Goal: Task Accomplishment & Management: Manage account settings

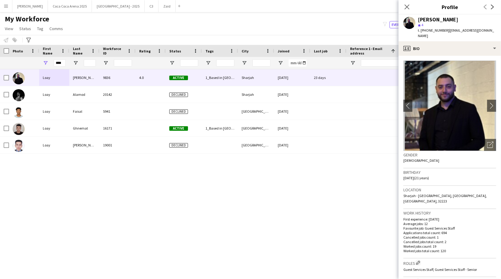
scroll to position [222, 0]
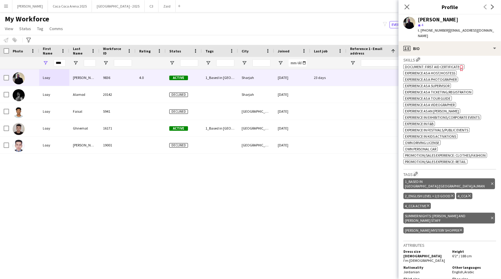
click at [350, 198] on div "Loay Al qaisi 9836 4.0 Active 1_Based in Dubai/Sharjah/Ajman, 2_English Level =…" at bounding box center [241, 168] width 483 height 199
click at [42, 29] on span "Tag" at bounding box center [40, 28] width 6 height 5
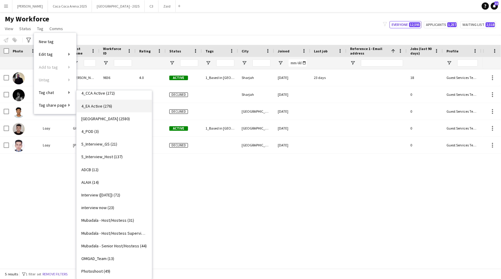
scroll to position [172, 0]
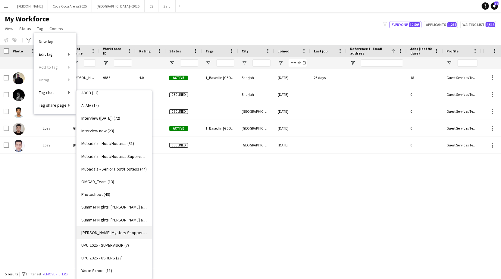
click at [111, 230] on span "Tamara Mystery Shopper (1)" at bounding box center [114, 232] width 66 height 5
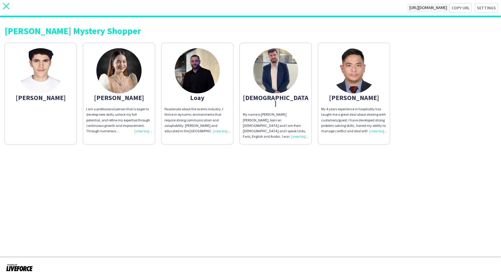
click at [7, 8] on icon "close" at bounding box center [6, 6] width 6 height 6
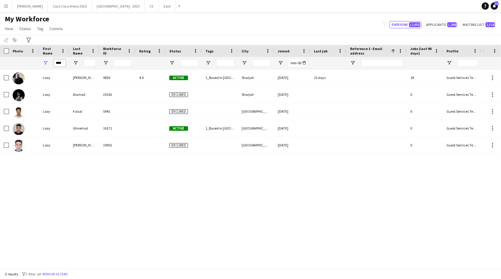
click at [64, 64] on input "****" at bounding box center [60, 62] width 12 height 7
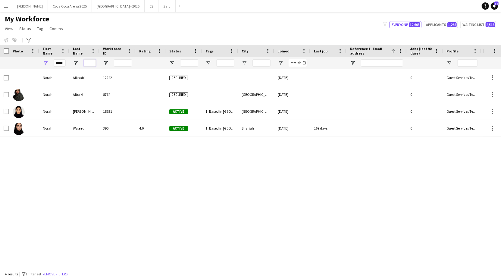
click at [85, 63] on input "Last Name Filter Input" at bounding box center [90, 62] width 12 height 7
click at [84, 162] on div "Norah Alkaabi 12242 Declined 16-09-2024 0 Guest Services Team Norah Alturki 876…" at bounding box center [241, 168] width 483 height 199
click at [61, 59] on div "*****" at bounding box center [60, 63] width 12 height 12
click at [61, 61] on input "*****" at bounding box center [60, 62] width 12 height 7
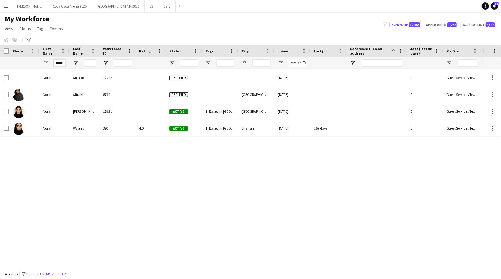
click at [61, 61] on input "*****" at bounding box center [60, 62] width 12 height 7
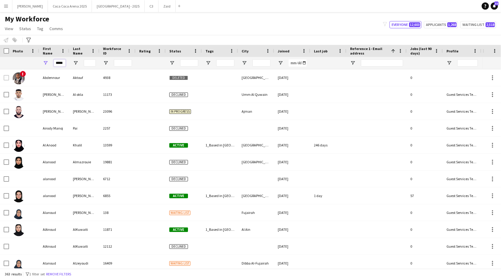
type input "******"
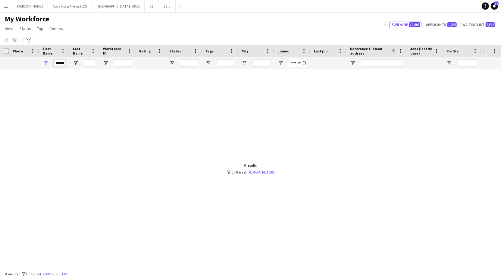
click at [61, 62] on input "******" at bounding box center [60, 62] width 12 height 7
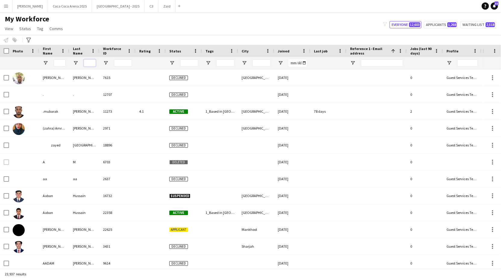
click at [89, 63] on input "Last Name Filter Input" at bounding box center [90, 62] width 12 height 7
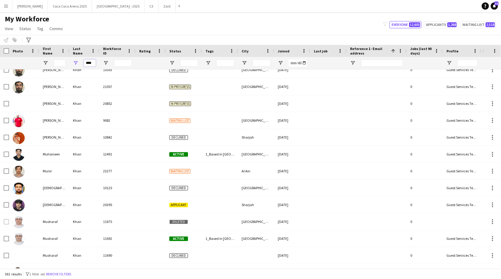
type input "****"
click at [57, 63] on input "First Name Filter Input" at bounding box center [60, 62] width 12 height 7
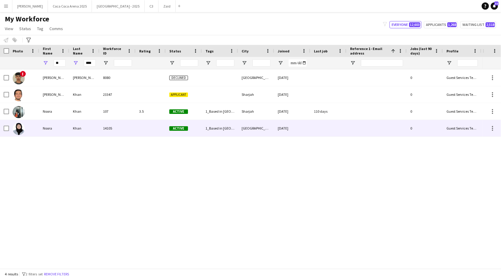
click at [21, 128] on img at bounding box center [19, 129] width 12 height 12
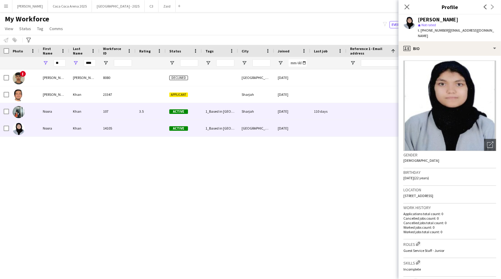
click at [19, 112] on img at bounding box center [19, 112] width 12 height 12
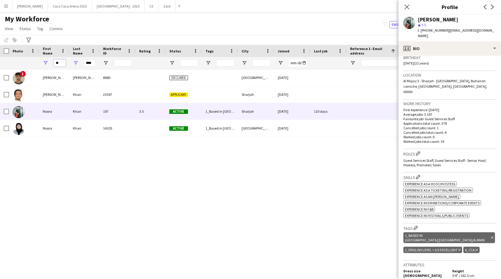
click at [61, 60] on input "**" at bounding box center [60, 62] width 12 height 7
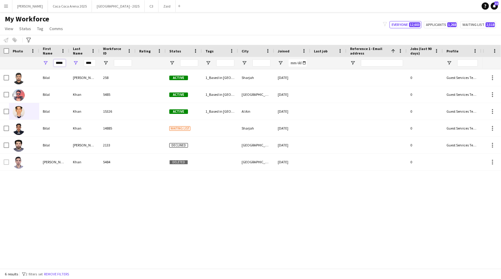
type input "*****"
click at [87, 64] on input "****" at bounding box center [90, 62] width 12 height 7
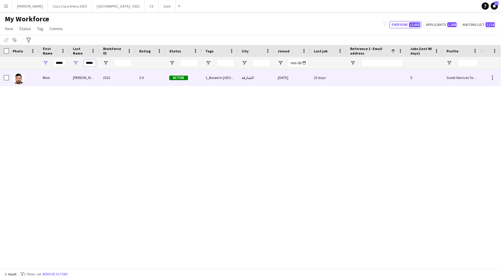
type input "*****"
click at [41, 77] on div "Bilal" at bounding box center [54, 77] width 30 height 17
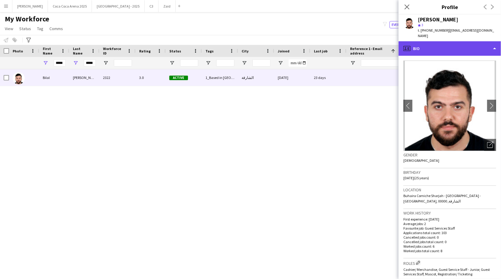
click at [435, 41] on div "profile Bio" at bounding box center [449, 48] width 102 height 14
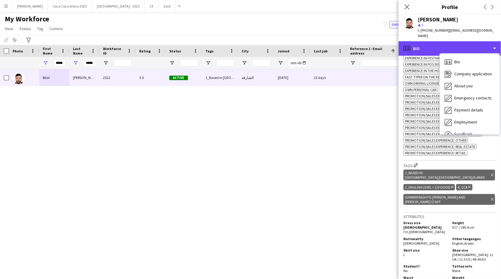
scroll to position [287, 0]
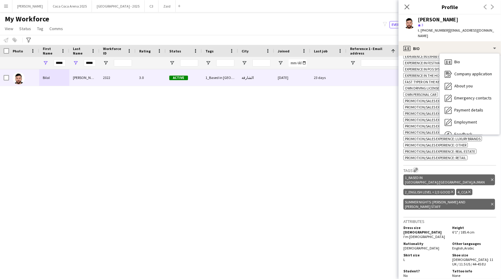
click at [418, 168] on app-icon "Edit crew company tags" at bounding box center [415, 170] width 4 height 4
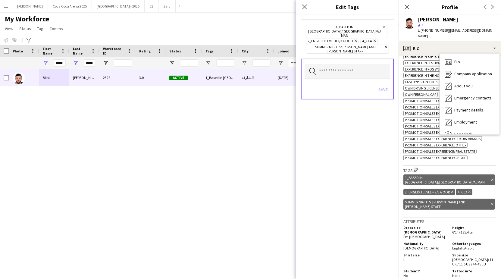
click at [333, 64] on input "text" at bounding box center [347, 71] width 86 height 15
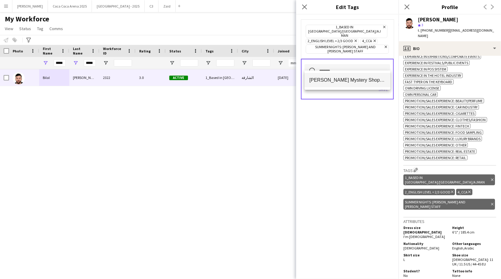
type input "******"
click at [334, 83] on mat-option "[PERSON_NAME] Mystery Shopper" at bounding box center [347, 80] width 86 height 14
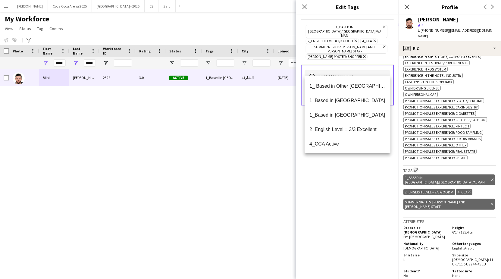
click at [360, 179] on div "1_Based in Dubai/Sharjah/Ajman Remove 2_English Level = 2/3 Good Remove 4_CCA R…" at bounding box center [347, 146] width 102 height 264
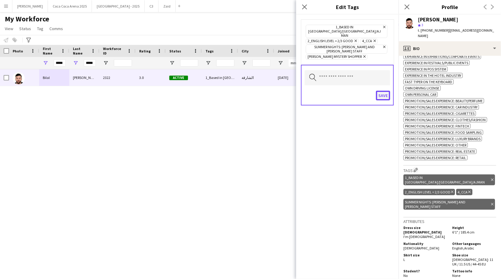
click at [382, 91] on button "Save" at bounding box center [383, 96] width 14 height 10
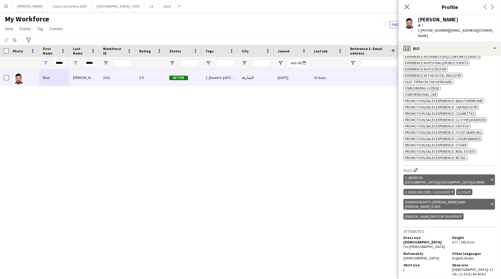
click at [257, 139] on div "Bilal Al Hamad 2322 3.0 Active 1_Based in Dubai/Sharjah/Ajman, 2_English Level …" at bounding box center [241, 168] width 483 height 199
click at [406, 6] on icon at bounding box center [407, 7] width 6 height 6
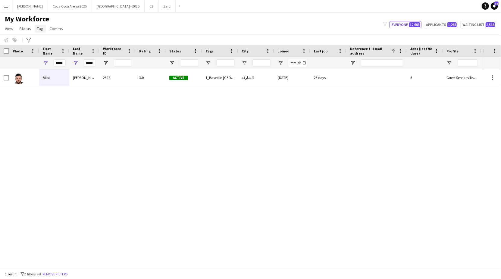
click at [40, 30] on span "Tag" at bounding box center [40, 28] width 6 height 5
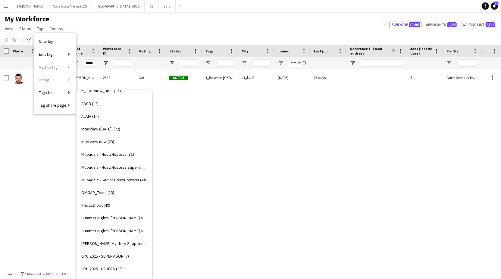
scroll to position [172, 0]
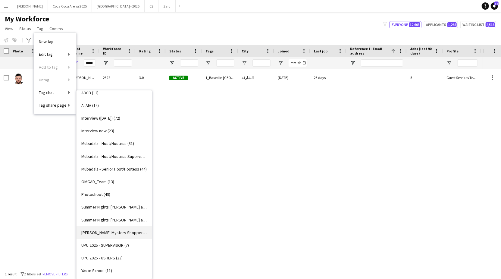
click at [103, 232] on span "Tamara Mystery Shopper (6)" at bounding box center [114, 232] width 66 height 5
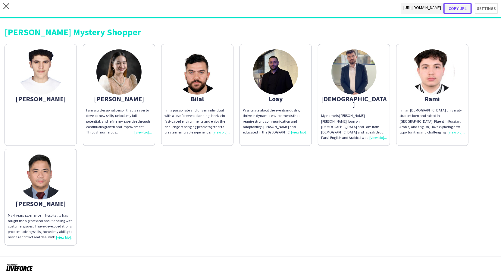
click at [463, 6] on button "Copy url" at bounding box center [457, 8] width 28 height 11
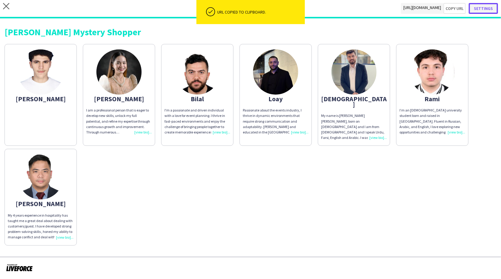
click at [484, 8] on button "Settings" at bounding box center [483, 8] width 29 height 11
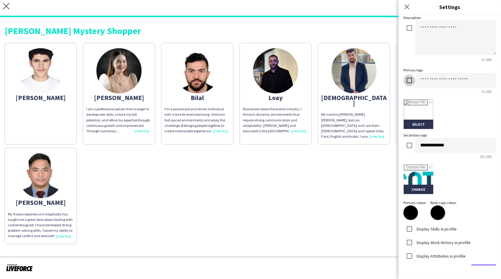
scroll to position [71, 0]
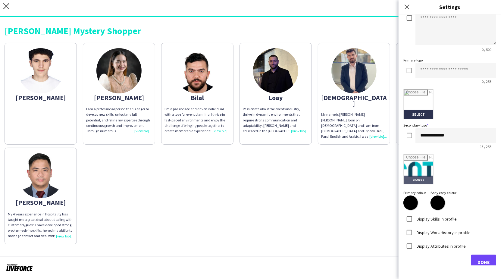
click at [415, 163] on input "file" at bounding box center [418, 169] width 30 height 30
type input "**********"
click at [419, 219] on label "Display Skills in profile" at bounding box center [435, 218] width 41 height 5
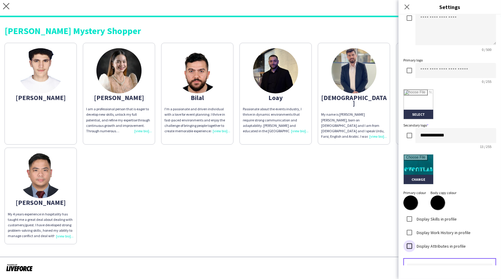
scroll to position [125, 0]
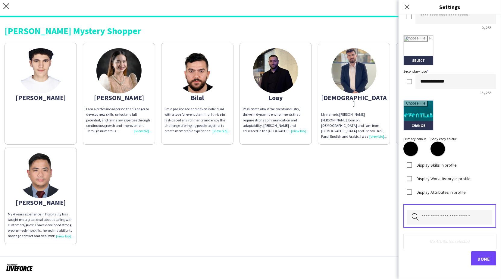
click at [427, 224] on div "Pick attributes to display" at bounding box center [449, 215] width 93 height 23
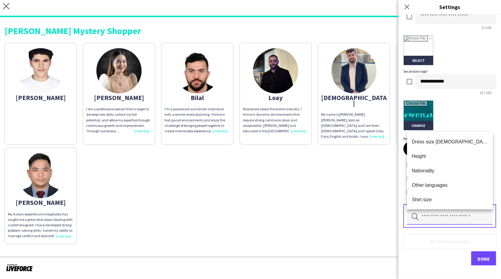
click at [428, 216] on input "text" at bounding box center [450, 217] width 86 height 15
click at [432, 170] on span "Nationality" at bounding box center [450, 171] width 76 height 6
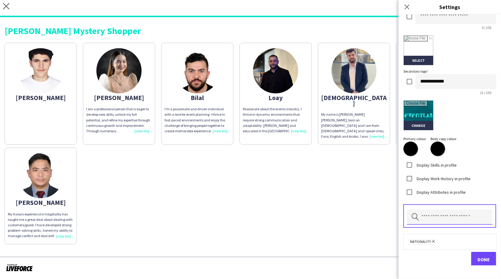
click at [429, 216] on input "text" at bounding box center [450, 217] width 86 height 15
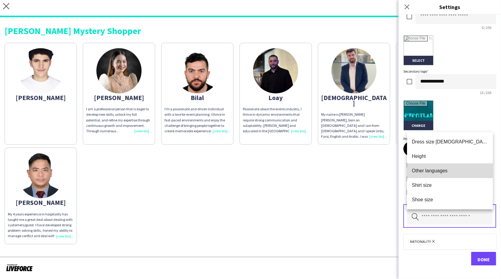
click at [436, 173] on span "Other languages" at bounding box center [450, 171] width 76 height 6
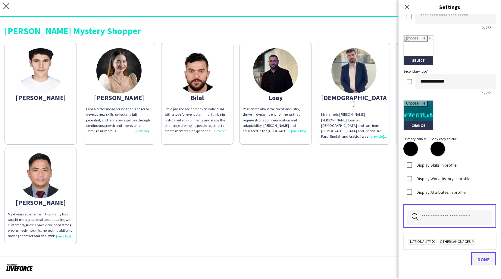
click at [479, 260] on span "Done" at bounding box center [483, 259] width 12 height 6
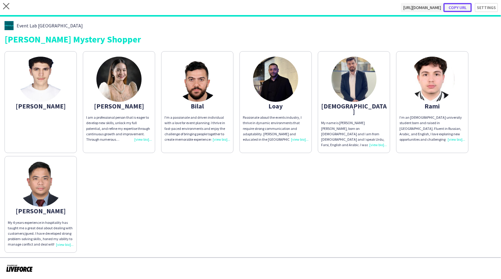
click at [458, 6] on button "Copy url" at bounding box center [457, 7] width 28 height 9
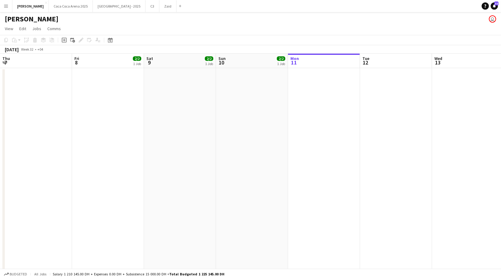
scroll to position [0, 144]
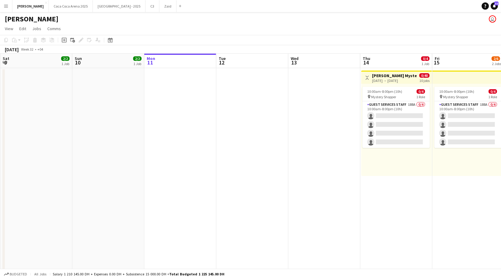
click at [388, 78] on div "[DATE] → [DATE]" at bounding box center [394, 80] width 45 height 5
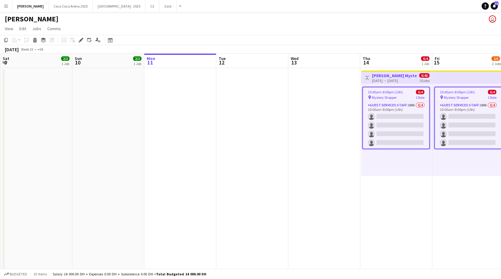
click at [390, 98] on span "Mystery Shopper" at bounding box center [384, 97] width 25 height 5
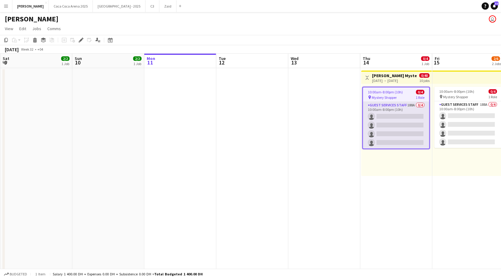
click at [395, 111] on app-card-role "Guest Services Staff 188A 0/4 10:00am-8:00pm (10h) single-neutral-actions singl…" at bounding box center [396, 125] width 66 height 47
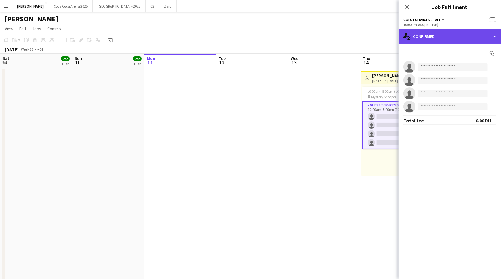
click at [433, 37] on div "single-neutral-actions-check-2 Confirmed" at bounding box center [449, 36] width 102 height 14
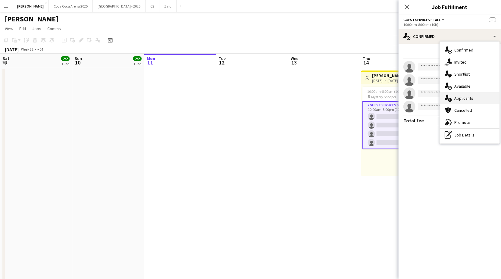
click at [447, 98] on icon at bounding box center [446, 97] width 4 height 5
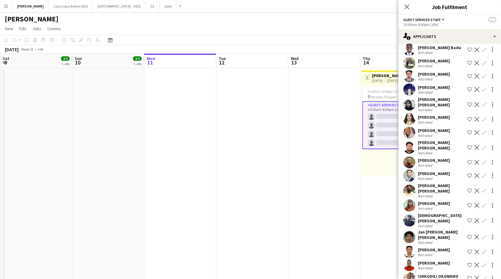
scroll to position [2282, 0]
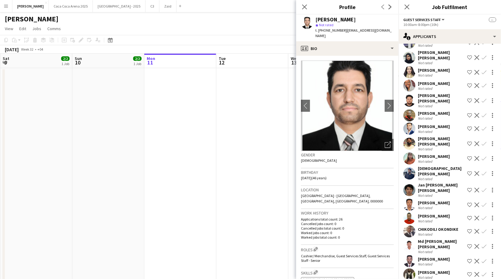
click at [427, 275] on div "Not rated" at bounding box center [426, 277] width 16 height 5
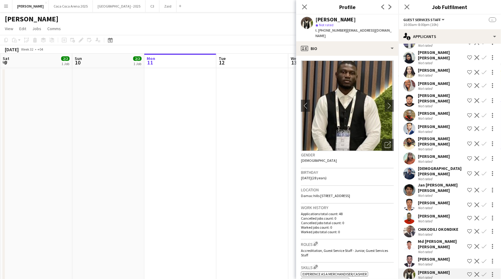
click at [427, 262] on div "Not rated" at bounding box center [426, 264] width 16 height 5
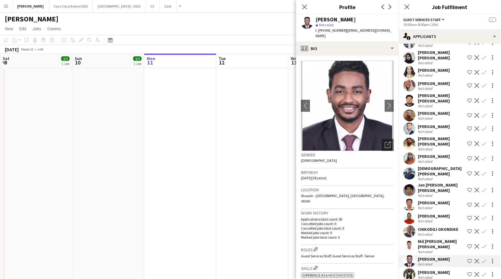
click at [429, 249] on div "Not rated" at bounding box center [426, 251] width 16 height 5
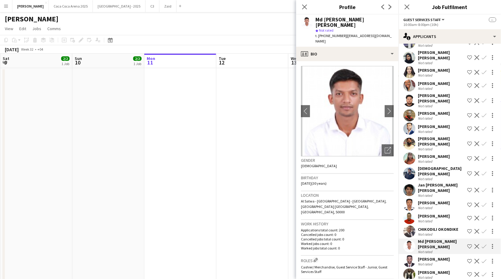
click at [428, 232] on div "Not rated" at bounding box center [426, 234] width 16 height 5
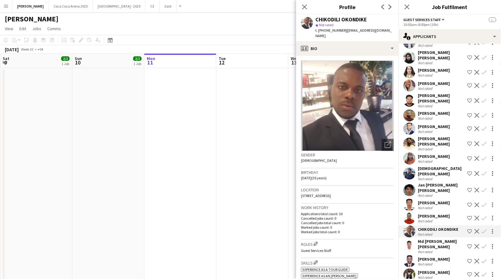
click at [428, 249] on div "Not rated" at bounding box center [426, 251] width 16 height 5
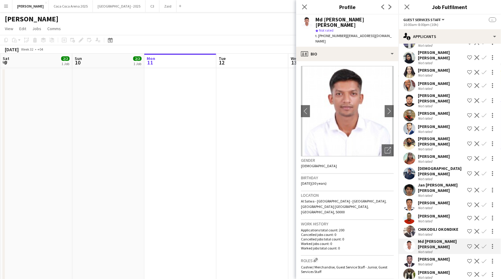
click at [428, 226] on div "CHIKODILI OKONDIKE" at bounding box center [438, 228] width 40 height 5
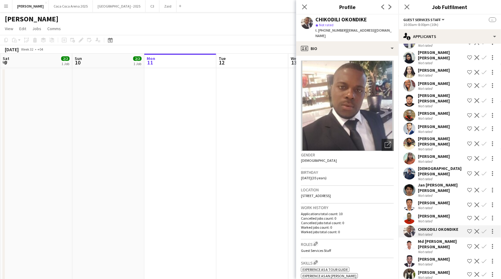
click at [426, 213] on div "[PERSON_NAME]" at bounding box center [434, 215] width 32 height 5
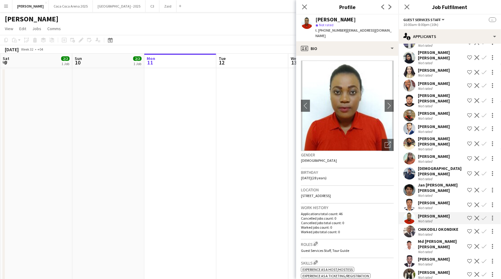
click at [425, 200] on div "[PERSON_NAME]" at bounding box center [434, 202] width 32 height 5
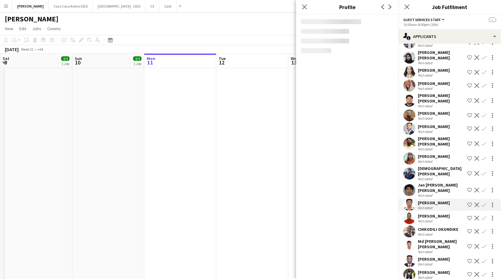
click at [423, 193] on div "Not rated" at bounding box center [426, 195] width 16 height 5
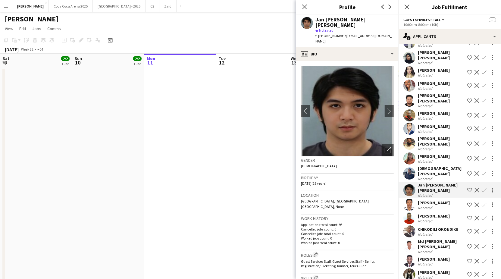
click at [425, 176] on div "Not rated" at bounding box center [426, 178] width 16 height 5
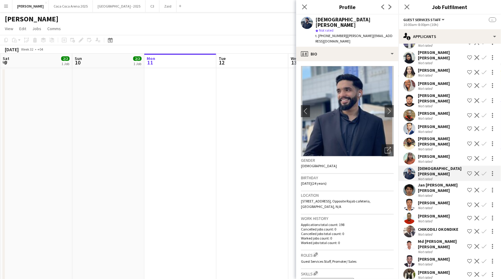
click at [423, 159] on div "Not rated" at bounding box center [426, 161] width 16 height 5
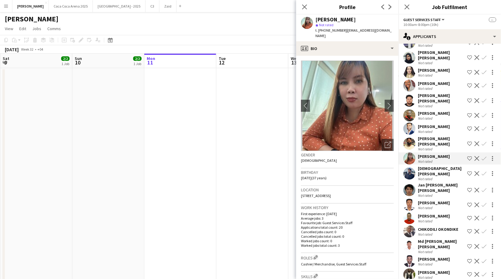
click at [426, 176] on div "Not rated" at bounding box center [426, 178] width 16 height 5
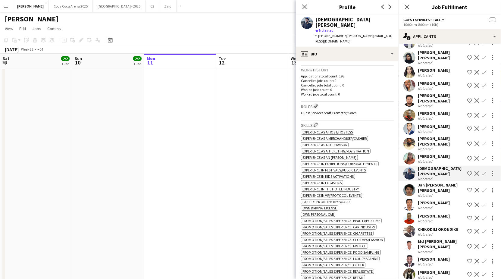
scroll to position [0, 0]
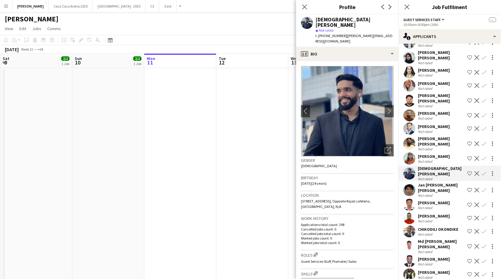
click at [418, 154] on div "[PERSON_NAME]" at bounding box center [434, 156] width 32 height 5
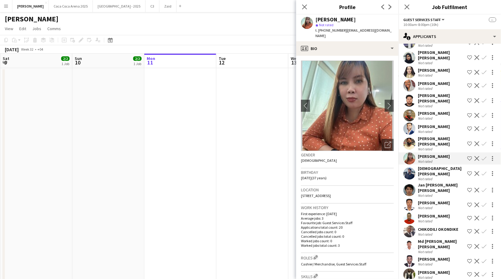
click at [420, 147] on div "Not rated" at bounding box center [426, 149] width 16 height 5
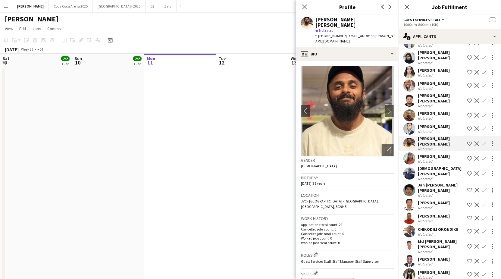
click at [420, 129] on div "Not rated" at bounding box center [426, 131] width 16 height 5
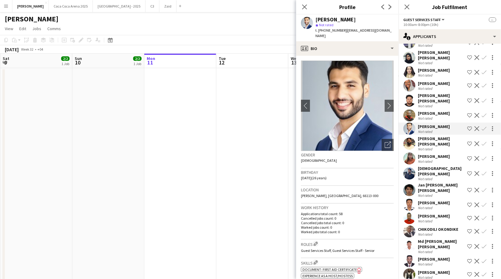
click at [422, 116] on div "Not rated" at bounding box center [426, 118] width 16 height 5
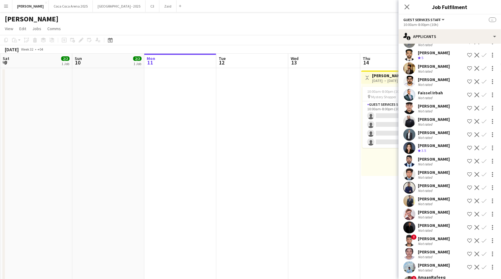
scroll to position [147, 0]
click at [428, 142] on div "[PERSON_NAME]" at bounding box center [434, 144] width 32 height 5
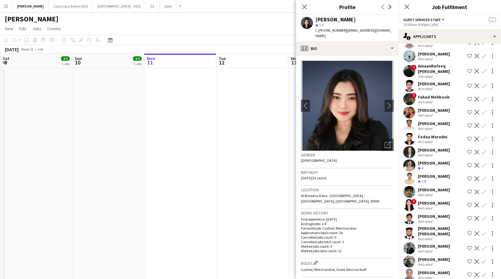
scroll to position [360, 0]
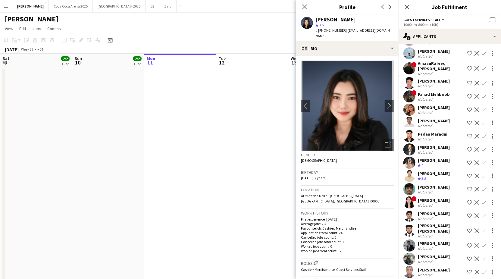
click at [427, 179] on div "Crew rating 3.8" at bounding box center [422, 178] width 9 height 5
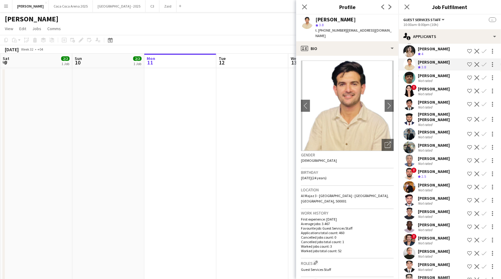
scroll to position [475, 0]
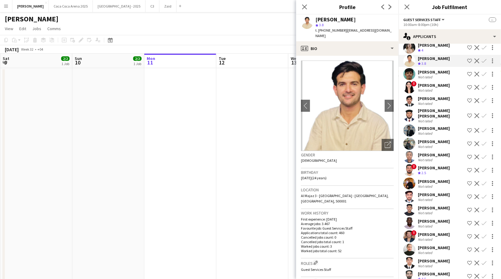
click at [432, 179] on div "[PERSON_NAME]" at bounding box center [434, 181] width 32 height 5
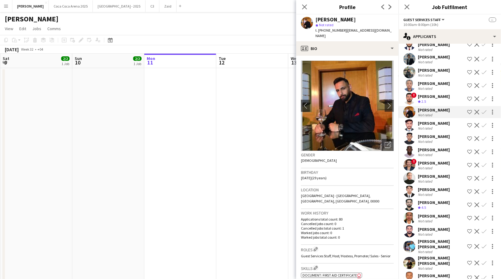
scroll to position [547, 0]
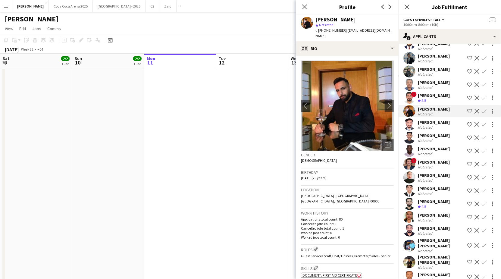
click at [434, 204] on div "Crew rating 4.5" at bounding box center [434, 206] width 32 height 5
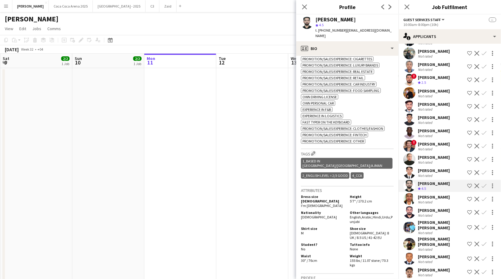
scroll to position [565, 0]
click at [428, 195] on div "[PERSON_NAME]" at bounding box center [434, 197] width 32 height 5
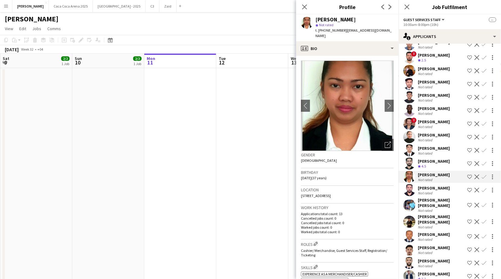
scroll to position [588, 0]
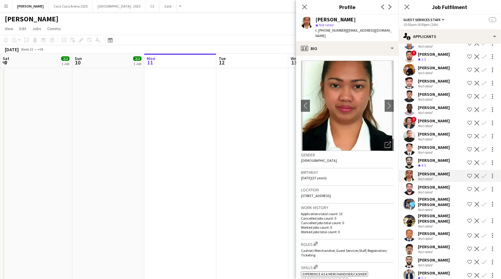
click at [429, 200] on div "[PERSON_NAME] [PERSON_NAME]" at bounding box center [441, 201] width 47 height 11
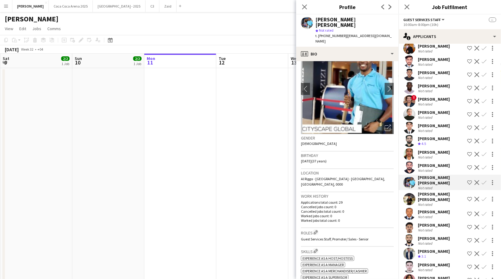
scroll to position [615, 0]
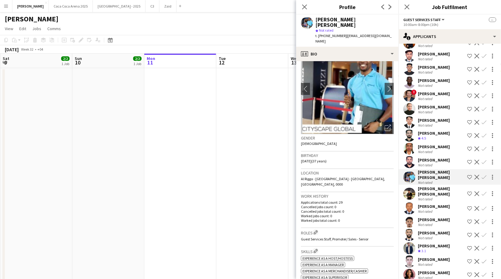
click at [428, 187] on div "[PERSON_NAME] [PERSON_NAME]" at bounding box center [441, 191] width 47 height 11
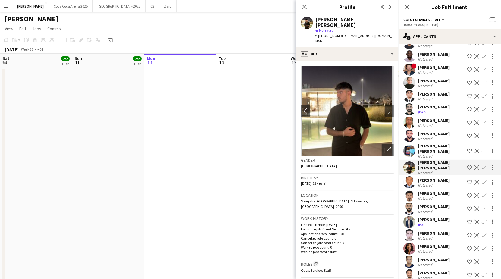
scroll to position [654, 0]
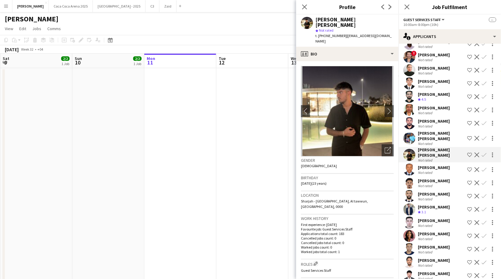
click at [425, 173] on div "Not rated" at bounding box center [426, 172] width 16 height 5
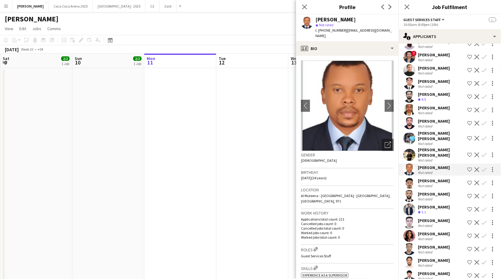
click at [426, 183] on div "Not rated" at bounding box center [426, 185] width 16 height 5
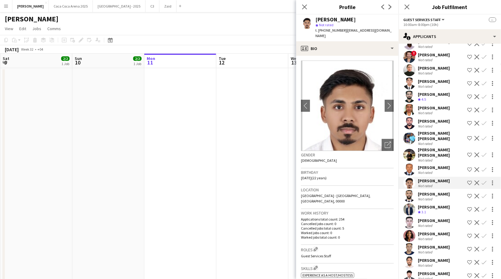
click at [426, 194] on div "[PERSON_NAME]" at bounding box center [434, 193] width 32 height 5
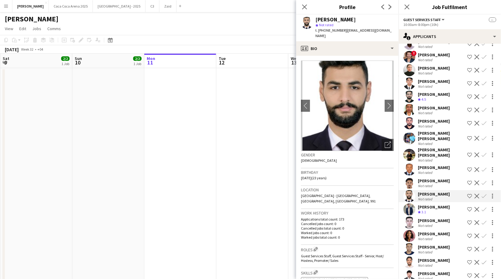
click at [426, 207] on div "[PERSON_NAME]" at bounding box center [434, 206] width 32 height 5
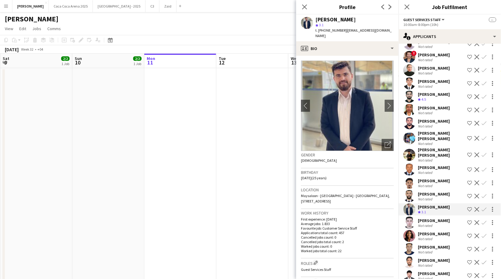
click at [428, 218] on div "[PERSON_NAME]" at bounding box center [434, 220] width 32 height 5
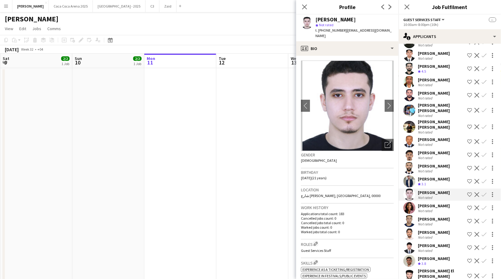
click at [428, 218] on div "[PERSON_NAME]" at bounding box center [434, 218] width 32 height 5
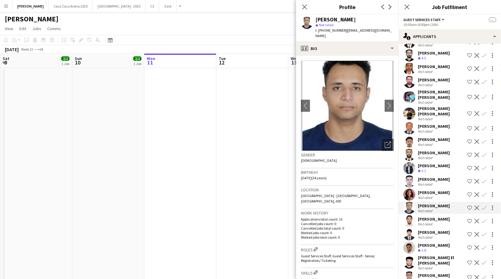
scroll to position [699, 0]
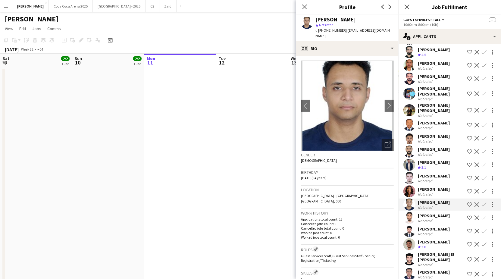
click at [428, 218] on div "Not rated" at bounding box center [426, 220] width 16 height 5
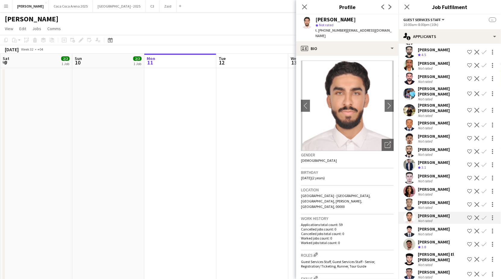
click at [428, 228] on div "[PERSON_NAME]" at bounding box center [434, 228] width 32 height 5
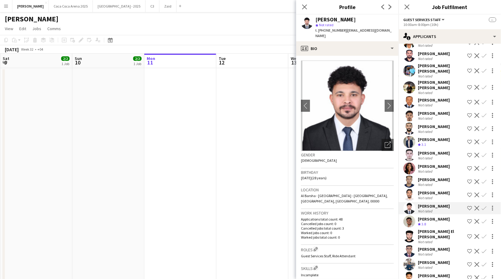
scroll to position [722, 0]
click at [428, 230] on div "[PERSON_NAME] El [PERSON_NAME]" at bounding box center [441, 233] width 47 height 11
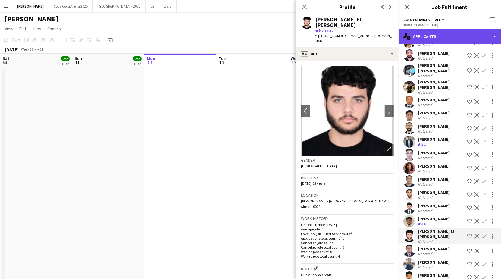
click at [416, 36] on div "single-neutral-actions-information Applicants" at bounding box center [449, 36] width 102 height 14
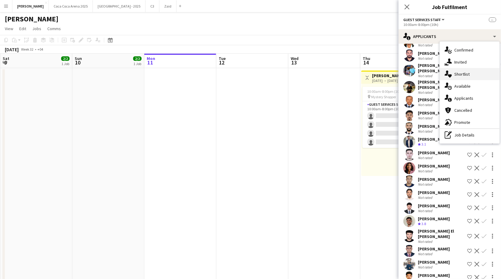
click at [460, 76] on div "single-neutral-actions-heart Shortlist" at bounding box center [470, 74] width 60 height 12
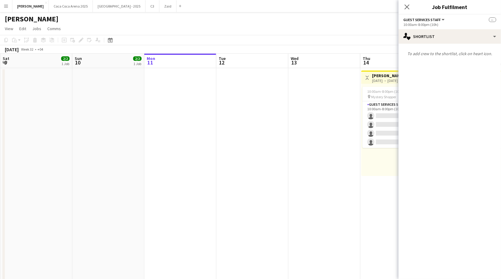
scroll to position [0, 0]
click at [383, 101] on app-card-role "Guest Services Staff 188A 0/4 10:00am-8:00pm (10h) single-neutral-actions singl…" at bounding box center [395, 124] width 67 height 47
click at [382, 84] on div "10:00am-8:00pm (10h) 0/4 pin Mystery Shopper 1 Role Guest Services Staff 188A 0…" at bounding box center [396, 130] width 71 height 92
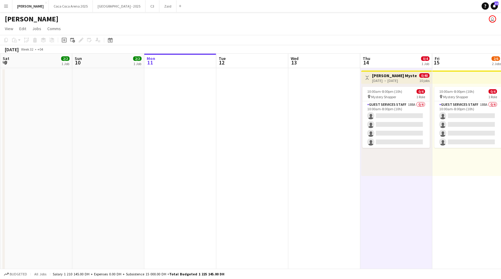
click at [383, 80] on div "[DATE] → [DATE]" at bounding box center [394, 80] width 45 height 5
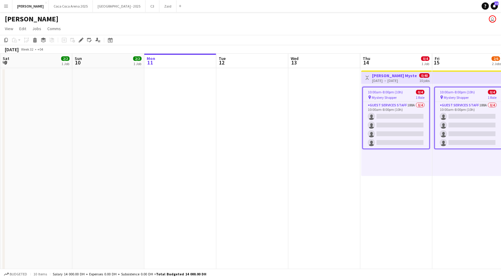
click at [383, 80] on div "[DATE] → [DATE]" at bounding box center [394, 80] width 45 height 5
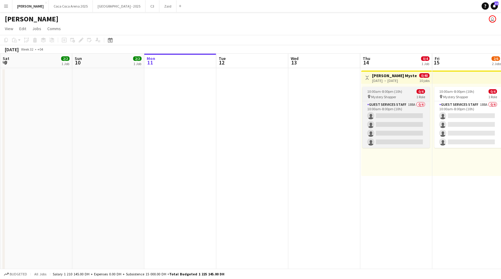
click at [384, 97] on span "Mystery Shopper" at bounding box center [383, 97] width 25 height 5
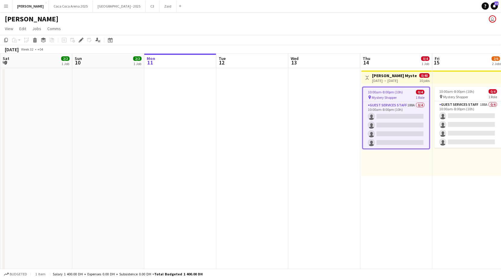
click at [403, 81] on div "[DATE] → [DATE]" at bounding box center [394, 80] width 45 height 5
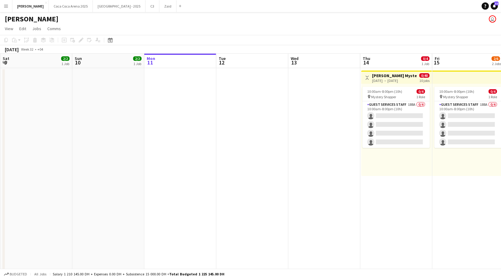
click at [403, 81] on div "[DATE] → [DATE]" at bounding box center [394, 80] width 45 height 5
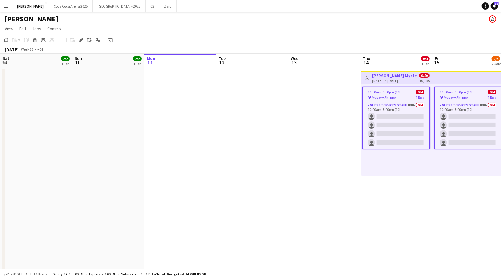
click at [398, 78] on div "[DATE] → [DATE]" at bounding box center [394, 80] width 45 height 5
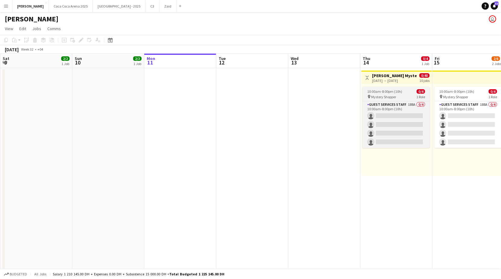
click at [391, 95] on span "Mystery Shopper" at bounding box center [383, 97] width 25 height 5
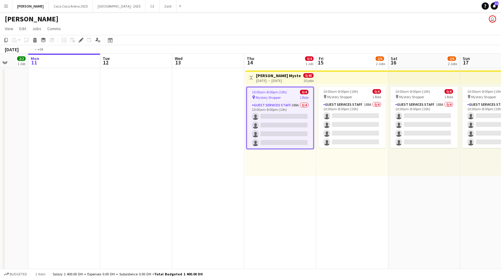
scroll to position [0, 225]
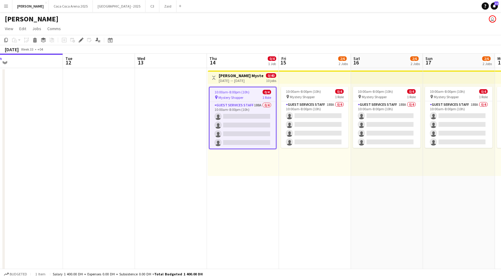
click at [369, 170] on div "10:00am-8:00pm (10h) 0/4 pin Mystery Shopper 1 Role Guest Services Staff 188A 0…" at bounding box center [387, 130] width 72 height 92
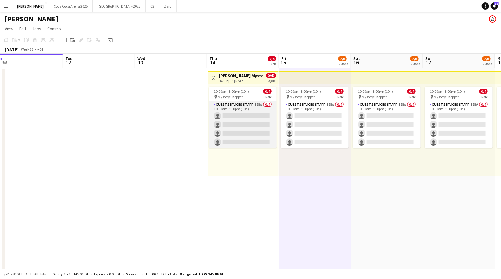
click at [233, 123] on app-card-role "Guest Services Staff 188A 0/4 10:00am-8:00pm (10h) single-neutral-actions singl…" at bounding box center [242, 124] width 67 height 47
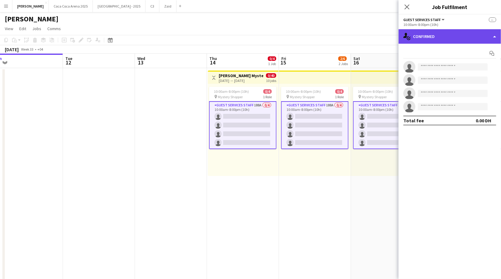
click at [421, 39] on div "single-neutral-actions-check-2 Confirmed" at bounding box center [449, 36] width 102 height 14
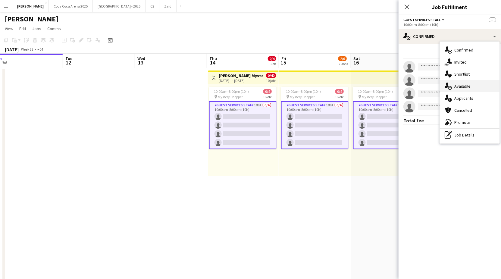
click at [454, 80] on div "single-neutral-actions-upload Available" at bounding box center [470, 86] width 60 height 12
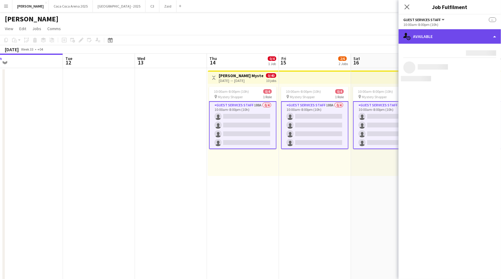
click at [431, 39] on div "single-neutral-actions-upload Available" at bounding box center [449, 36] width 102 height 14
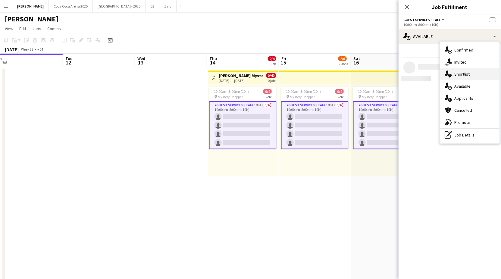
click at [443, 73] on div "single-neutral-actions-heart Shortlist" at bounding box center [470, 74] width 60 height 12
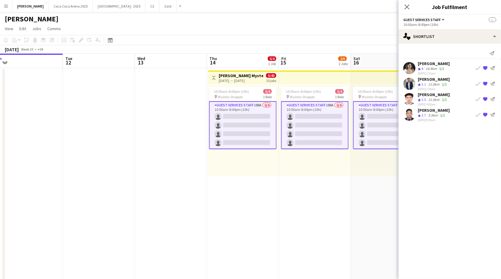
click at [433, 99] on div "21.6km" at bounding box center [434, 99] width 14 height 5
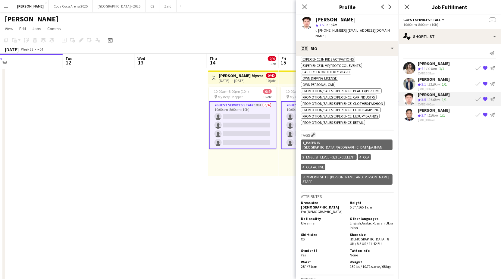
scroll to position [254, 0]
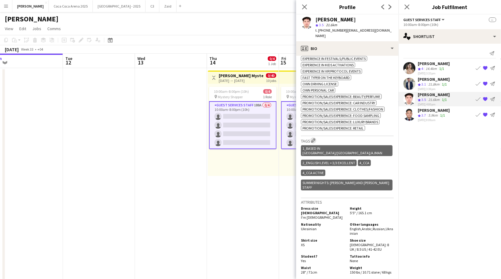
click at [313, 138] on app-icon "Edit crew company tags" at bounding box center [313, 140] width 4 height 4
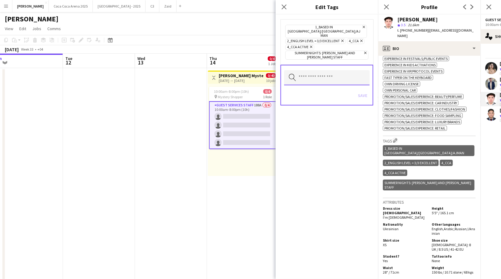
click at [316, 71] on input "text" at bounding box center [327, 77] width 86 height 15
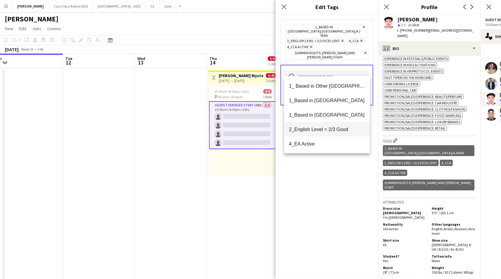
scroll to position [260, 0]
click at [315, 103] on mat-option "[PERSON_NAME] Mystery Shopper" at bounding box center [327, 100] width 86 height 14
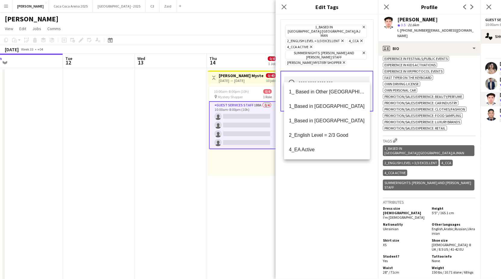
click at [334, 199] on div "1_Based in [GEOGRAPHIC_DATA]/[GEOGRAPHIC_DATA]/Ajman Remove 2_English Level = 3…" at bounding box center [326, 146] width 102 height 264
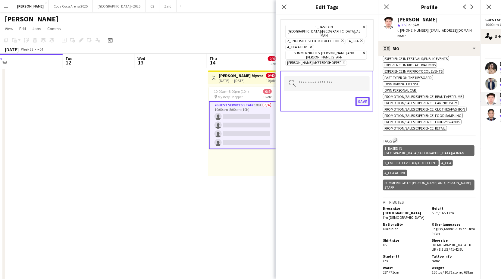
click at [360, 97] on button "Save" at bounding box center [362, 102] width 14 height 10
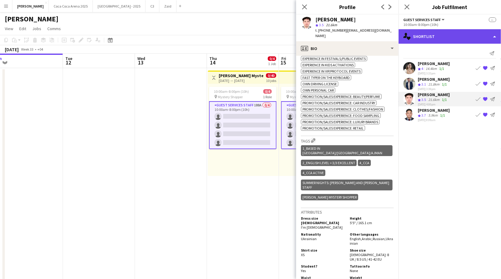
click at [413, 34] on div "single-neutral-actions-heart Shortlist" at bounding box center [449, 36] width 102 height 14
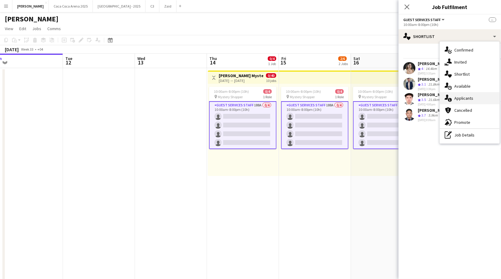
click at [454, 101] on div "single-neutral-actions-information Applicants" at bounding box center [470, 98] width 60 height 12
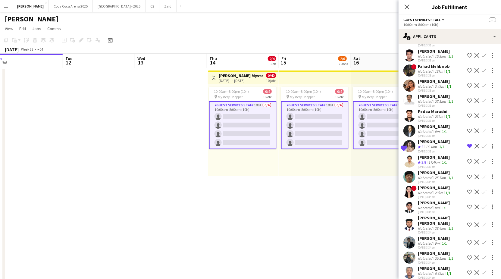
scroll to position [454, 0]
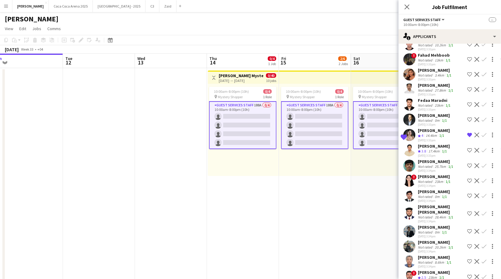
click at [443, 171] on div "[DATE] 3:34pm" at bounding box center [436, 171] width 36 height 4
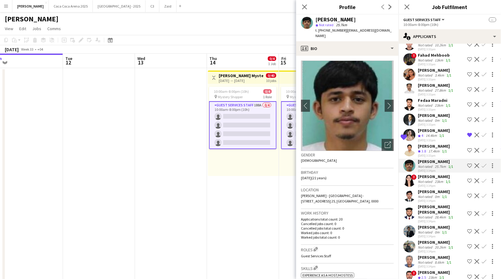
click at [437, 179] on div "23km" at bounding box center [438, 181] width 11 height 5
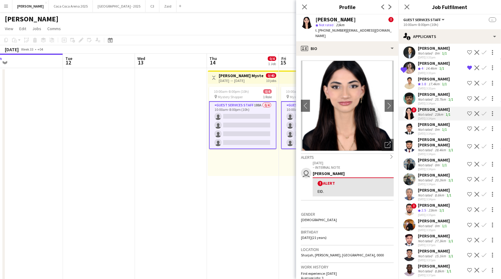
scroll to position [525, 0]
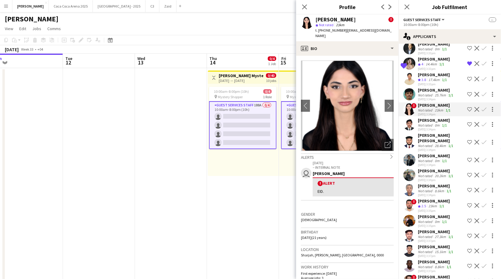
click at [433, 234] on div "27.3km" at bounding box center [440, 236] width 14 height 5
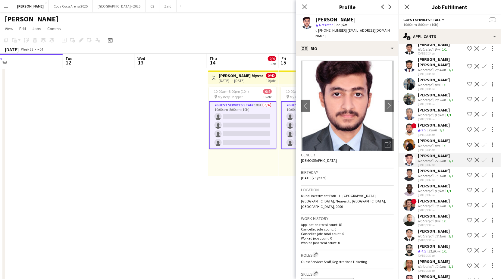
scroll to position [602, 0]
click at [431, 218] on div "Not rated" at bounding box center [426, 220] width 16 height 5
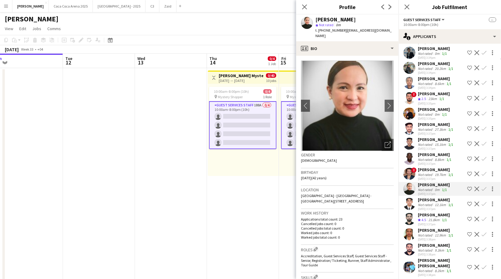
scroll to position [637, 0]
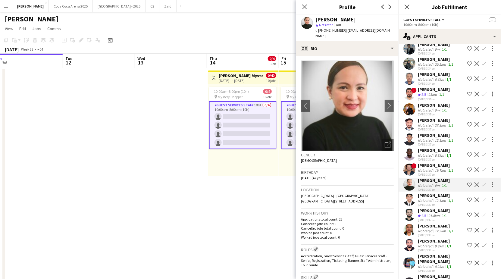
click at [429, 213] on div "21.8km" at bounding box center [434, 215] width 14 height 5
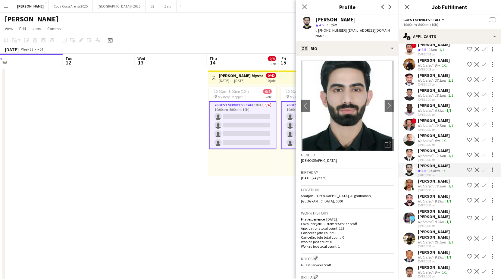
scroll to position [682, 0]
click at [429, 188] on div "[DATE] 3:38pm" at bounding box center [436, 190] width 36 height 4
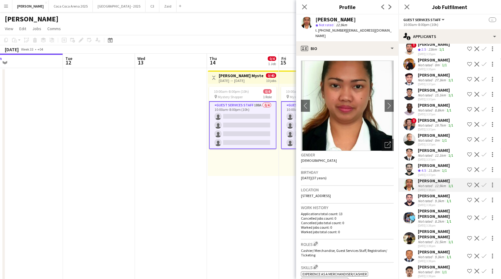
click at [428, 203] on div "[DATE] 3:38pm" at bounding box center [435, 205] width 35 height 4
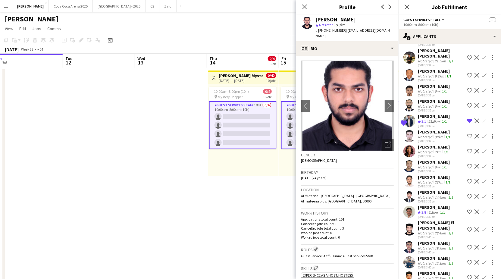
scroll to position [864, 0]
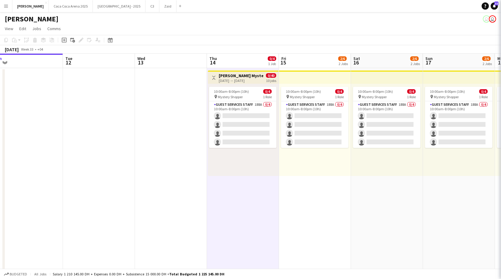
scroll to position [0, 0]
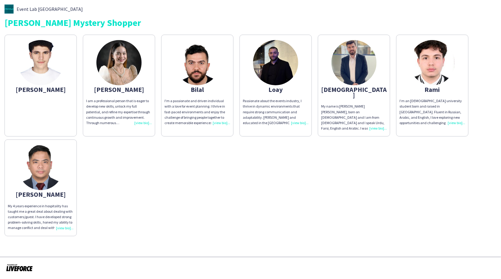
click at [65, 99] on app-share-pages-crew-card "Abdulla" at bounding box center [41, 86] width 72 height 102
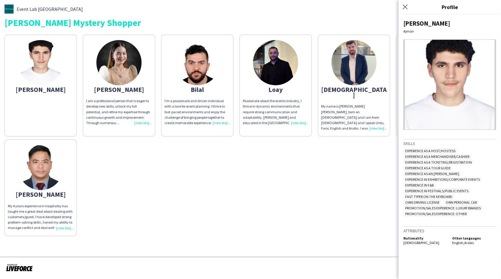
click at [143, 121] on div "I am a professional person that is eager to develop new skills, unlock my full …" at bounding box center [119, 111] width 66 height 27
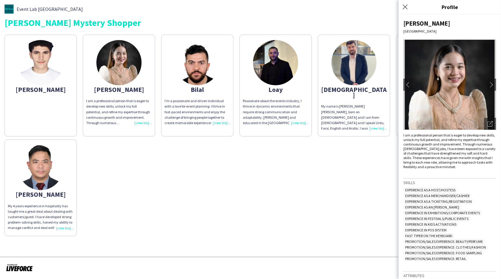
scroll to position [4, 0]
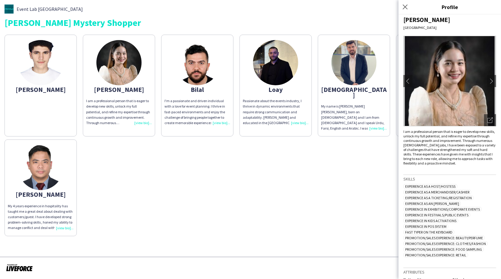
click at [299, 122] on div "Passionate about the events industry, I thrive in dynamic environments that req…" at bounding box center [276, 111] width 66 height 27
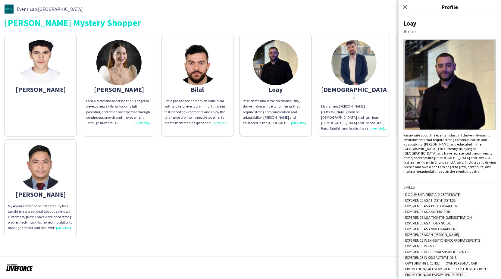
scroll to position [23, 0]
